Goal: Find specific page/section: Find specific page/section

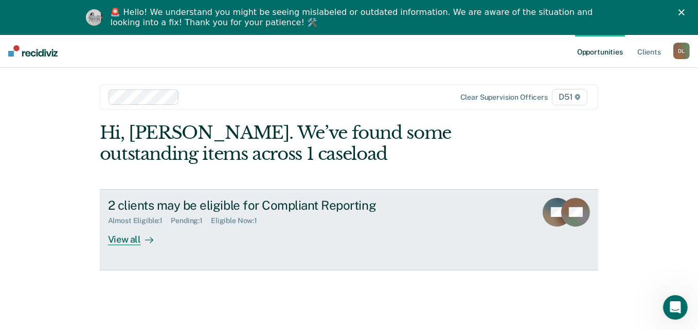
click at [589, 212] on rect at bounding box center [575, 212] width 29 height 29
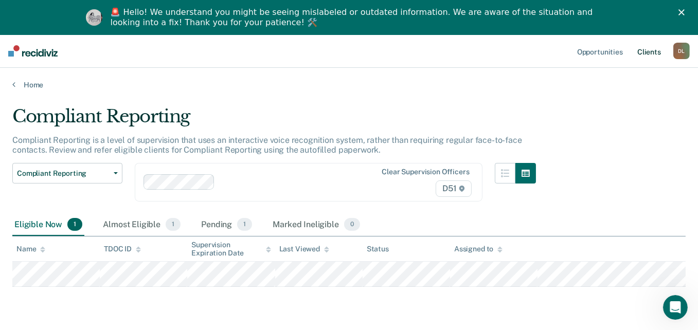
click at [659, 48] on link "Client s" at bounding box center [649, 50] width 28 height 33
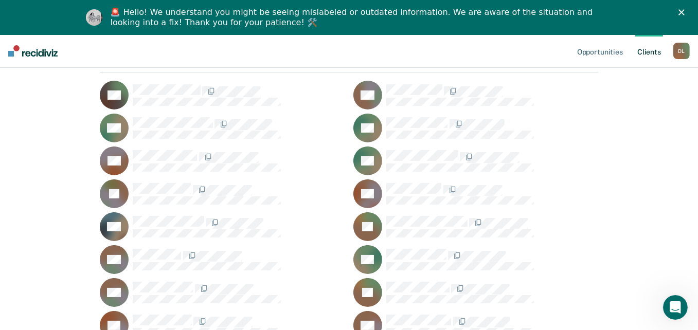
scroll to position [257, 0]
